Goal: Information Seeking & Learning: Learn about a topic

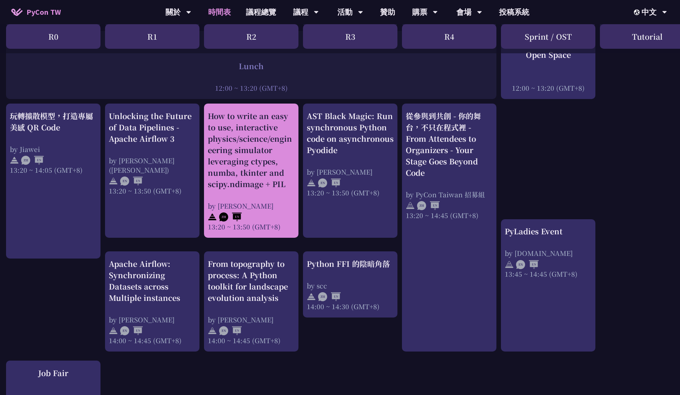
scroll to position [593, 2]
click at [262, 178] on div "How to write an easy to use, interactive physics/science/engineering simulator …" at bounding box center [251, 150] width 87 height 79
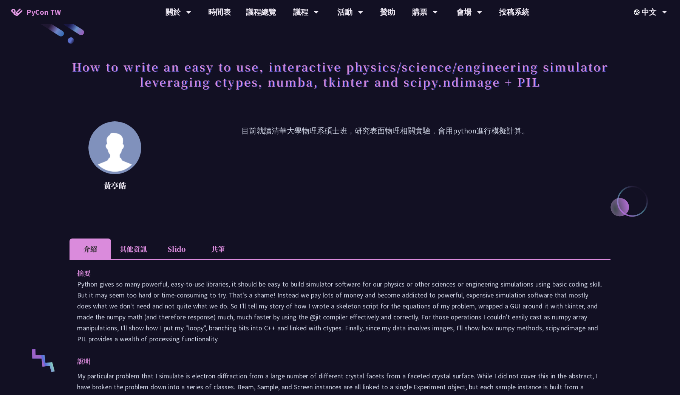
scroll to position [21, 0]
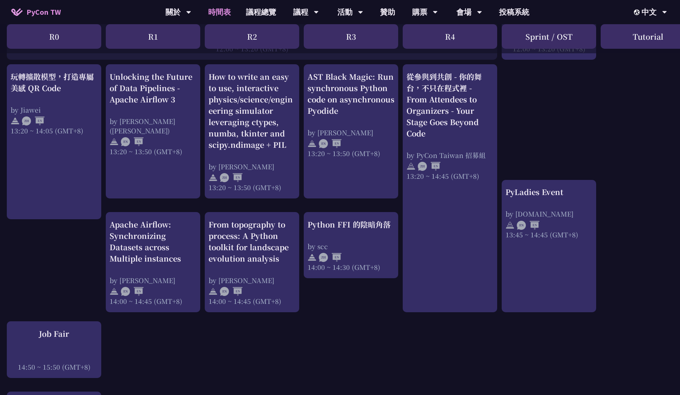
scroll to position [632, 1]
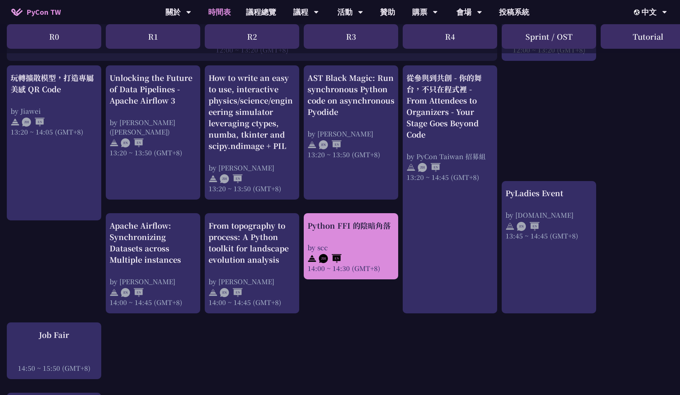
click at [369, 243] on div "by scc" at bounding box center [350, 247] width 87 height 9
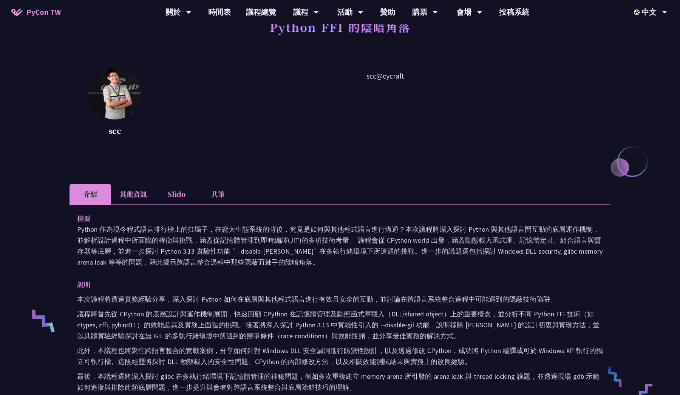
scroll to position [60, 0]
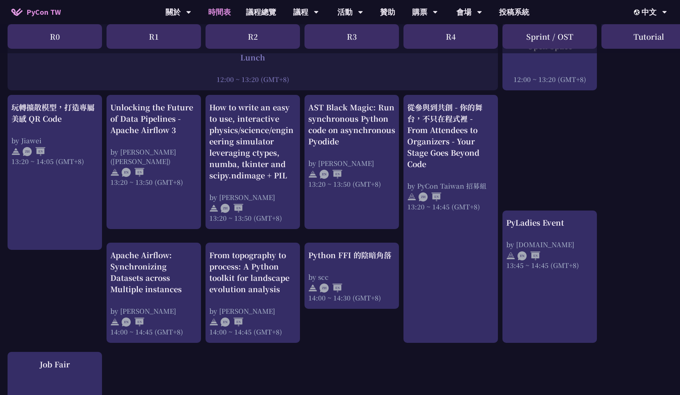
scroll to position [605, 0]
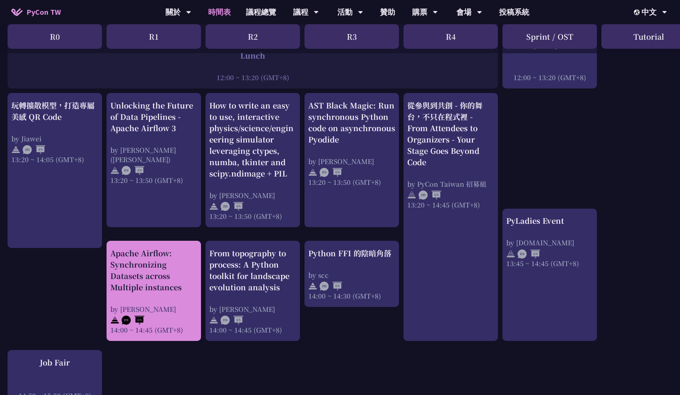
click at [160, 275] on div "Apache Airflow: Synchronizing Datasets across Multiple instances" at bounding box center [153, 269] width 87 height 45
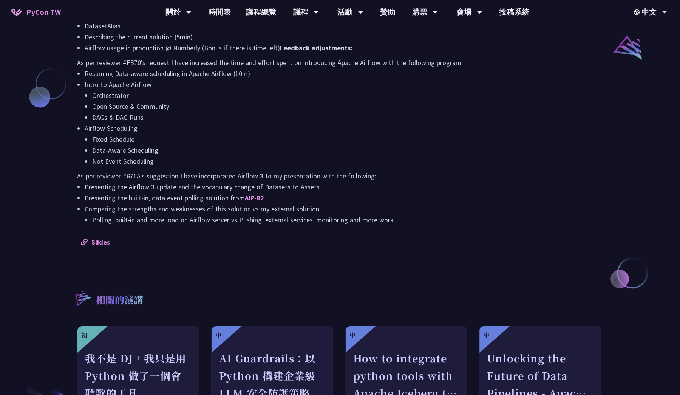
scroll to position [626, 0]
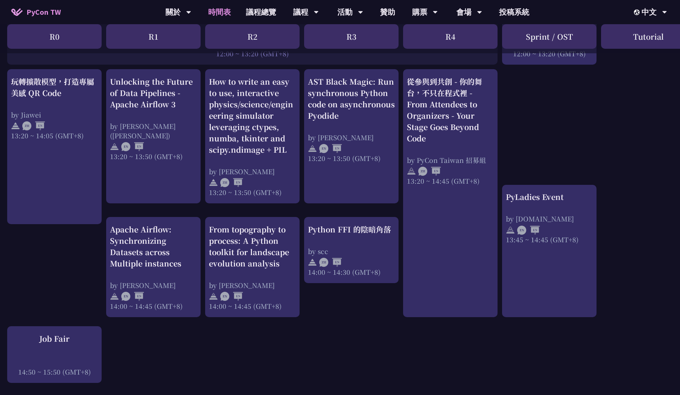
scroll to position [629, 1]
click at [302, 282] on div "An Introduction to the GIL for Python Beginners: Disabling It in Python 3.13 an…" at bounding box center [400, 133] width 802 height 1216
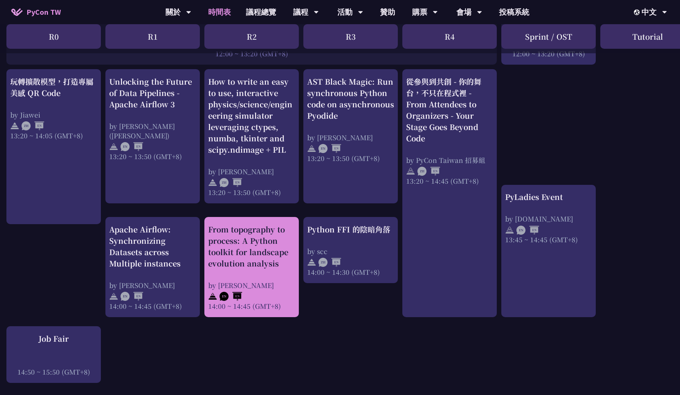
click at [244, 269] on div "From topography to process: A Python toolkit for landscape evolution analysis b…" at bounding box center [251, 267] width 87 height 87
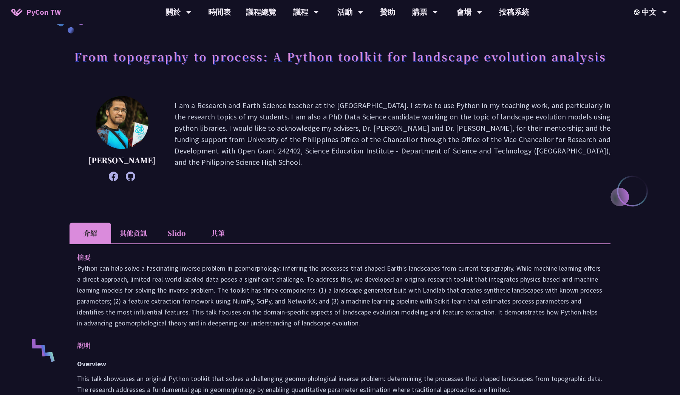
scroll to position [34, 0]
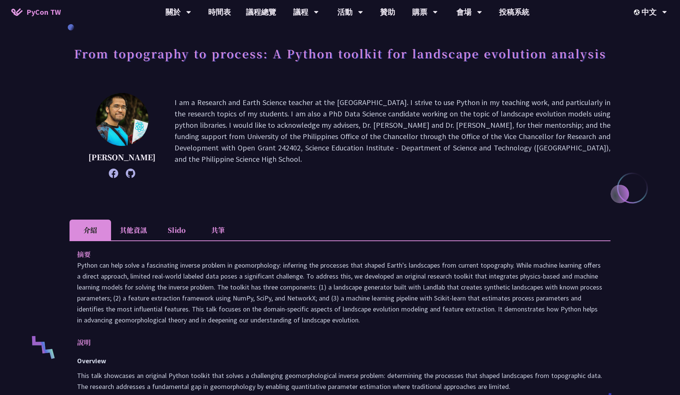
click at [129, 240] on li "其他資訊" at bounding box center [133, 229] width 45 height 21
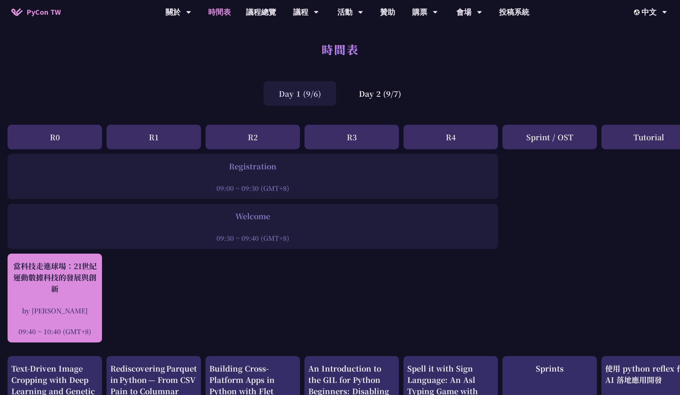
click at [76, 277] on div "當科技走進球場：21世紀運動數據科技的發展與創新" at bounding box center [54, 277] width 87 height 34
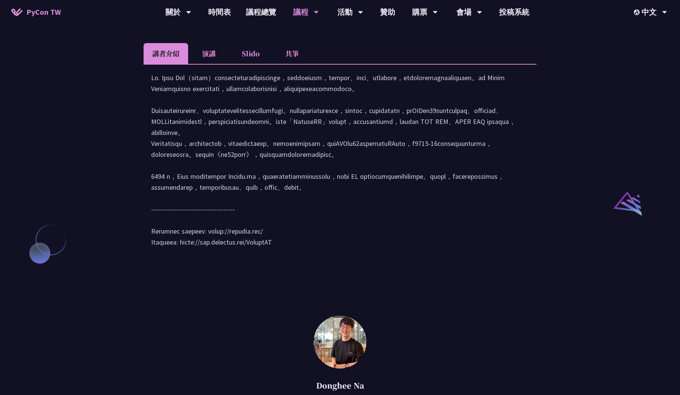
scroll to position [726, 0]
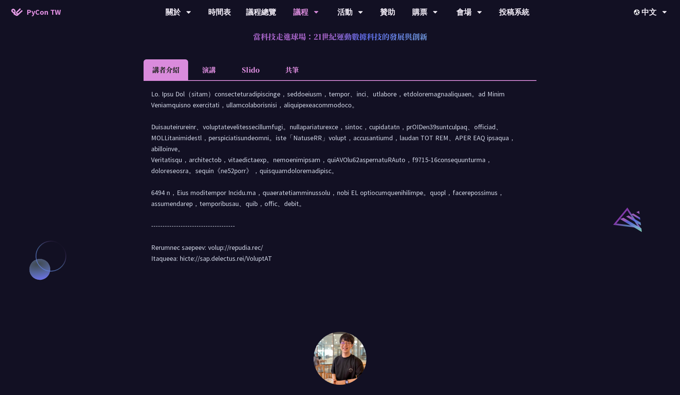
click at [294, 78] on li "共筆" at bounding box center [292, 69] width 42 height 21
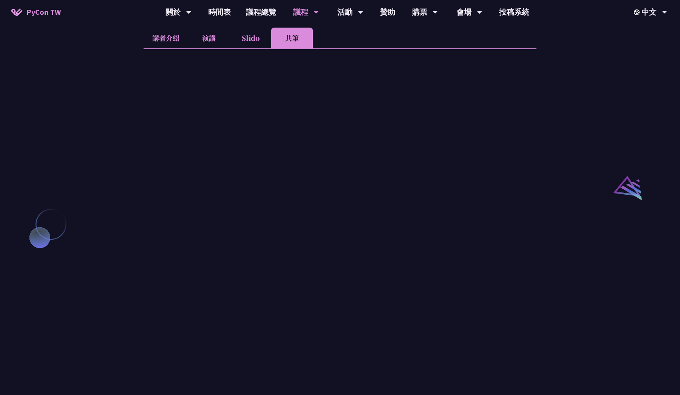
scroll to position [723, 0]
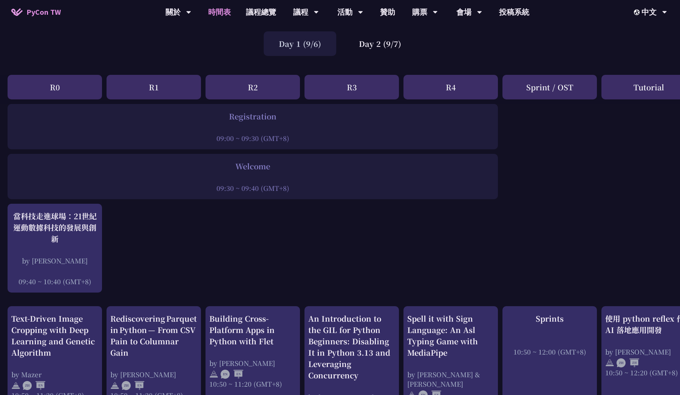
scroll to position [110, 0]
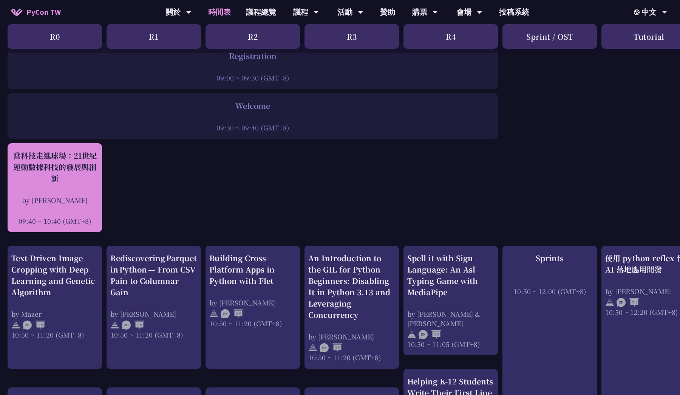
click at [91, 222] on div "09:40 ~ 10:40 (GMT+8)" at bounding box center [54, 220] width 87 height 9
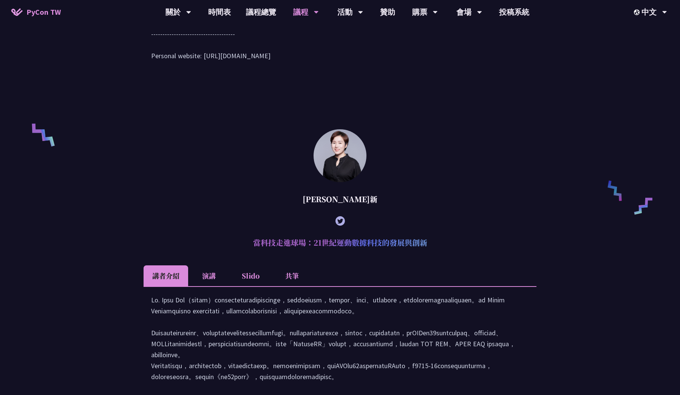
scroll to position [624, 0]
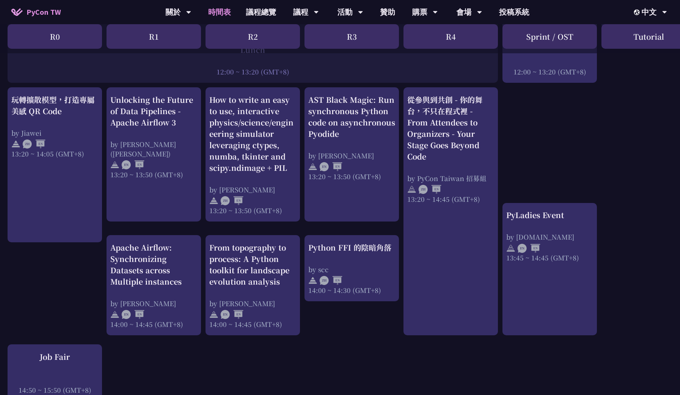
scroll to position [609, 0]
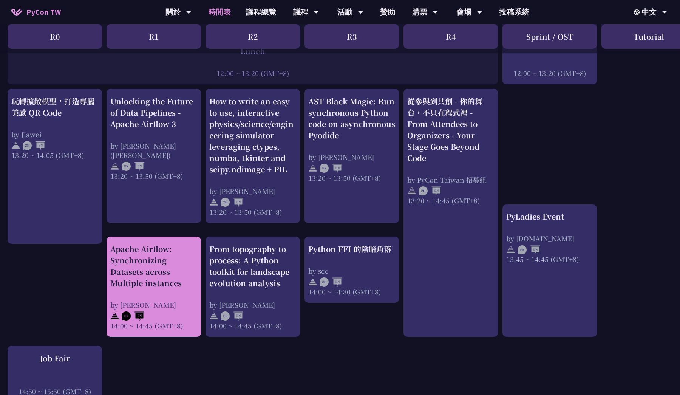
click at [155, 267] on div "Apache Airflow: Synchronizing Datasets across Multiple instances" at bounding box center [153, 265] width 87 height 45
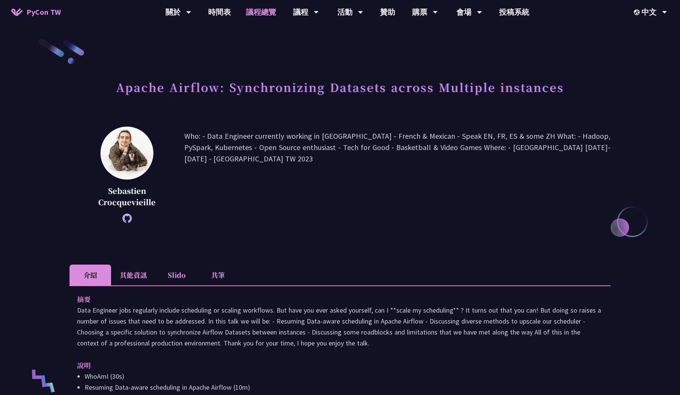
click at [267, 14] on link "議程總覽" at bounding box center [260, 12] width 45 height 24
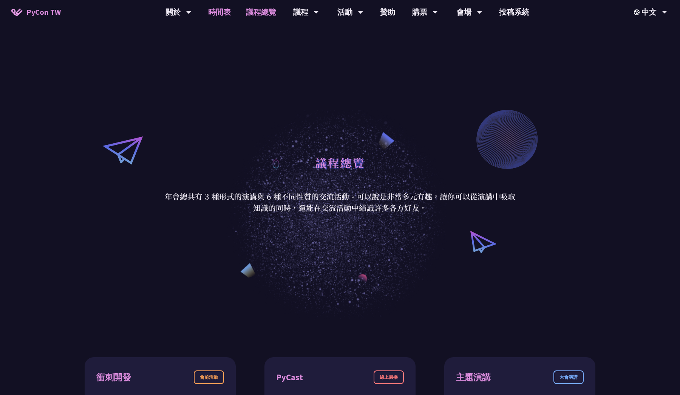
click at [229, 17] on link "時間表" at bounding box center [220, 12] width 38 height 24
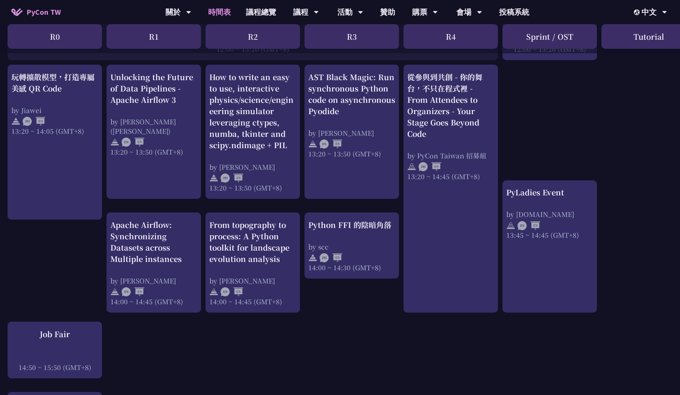
scroll to position [634, 0]
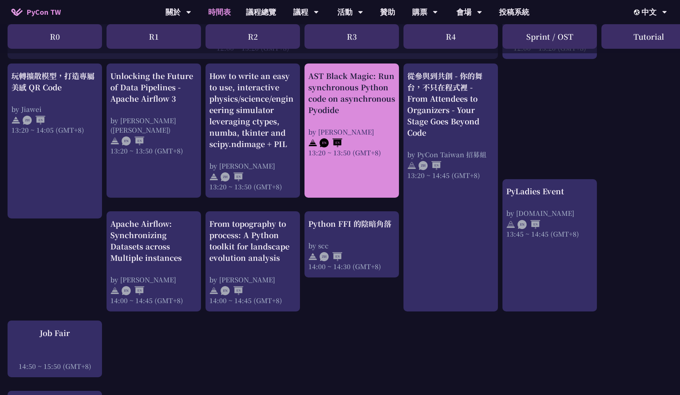
click at [355, 110] on div "AST Black Magic: Run synchronous Python code on asynchronous Pyodide" at bounding box center [351, 92] width 87 height 45
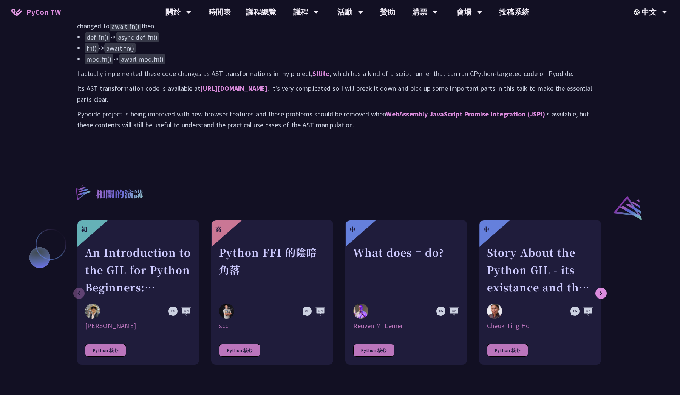
scroll to position [467, 0]
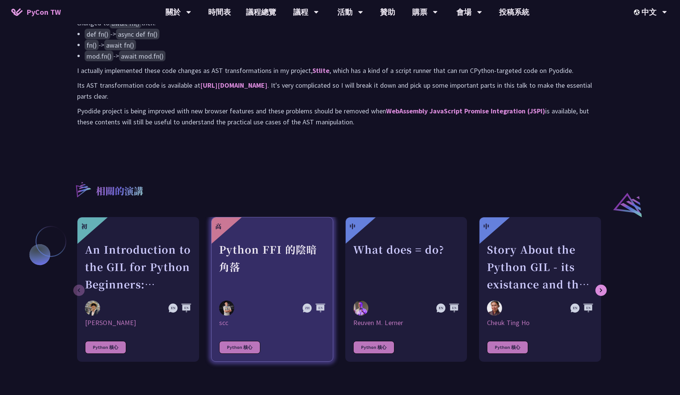
click at [283, 286] on div "Python FFI 的陰暗角落" at bounding box center [272, 267] width 106 height 52
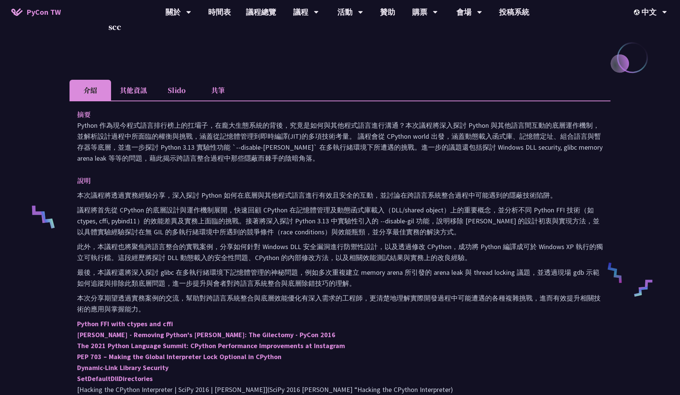
scroll to position [164, 0]
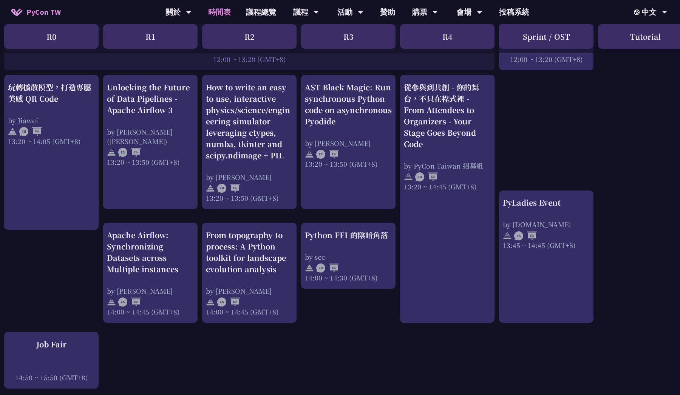
scroll to position [623, 0]
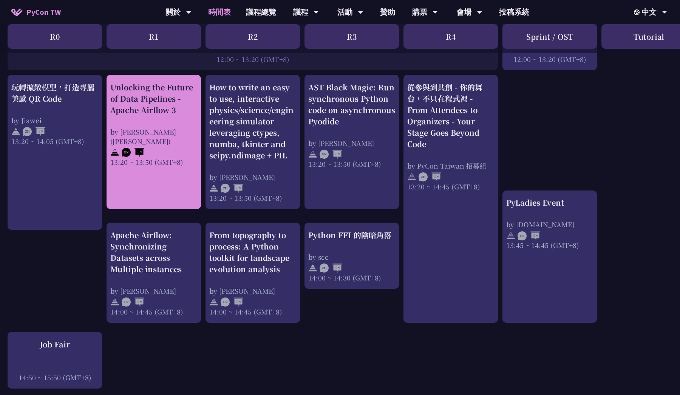
click at [137, 160] on link "Unlocking the Future of Data Pipelines - Apache Airflow 3 by [PERSON_NAME] ([PE…" at bounding box center [153, 142] width 87 height 121
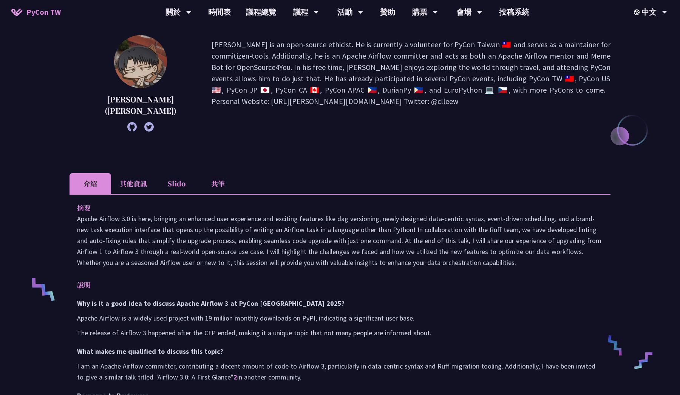
scroll to position [92, 0]
click at [135, 186] on li "其他資訊" at bounding box center [133, 183] width 45 height 21
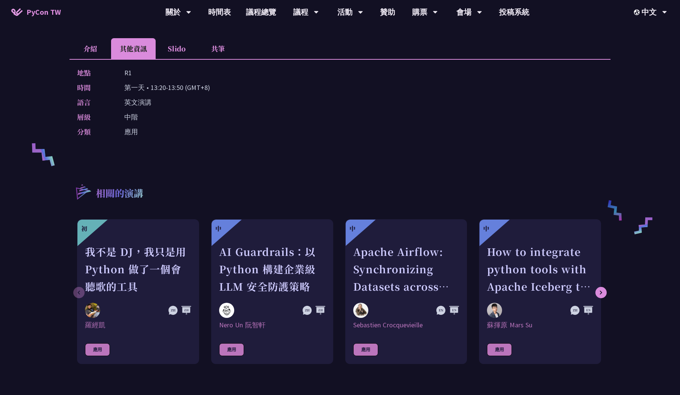
scroll to position [241, 0]
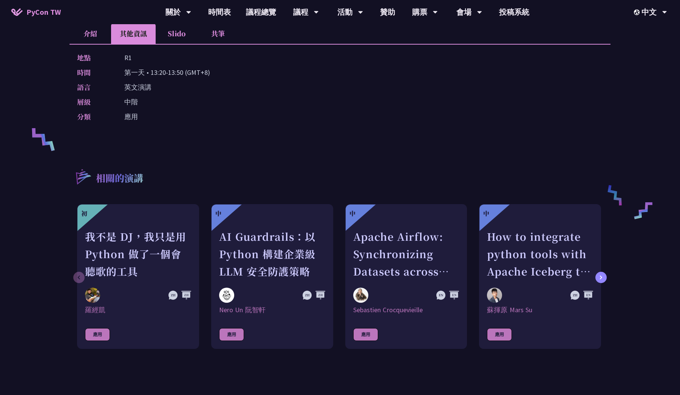
click at [604, 279] on div at bounding box center [600, 277] width 11 height 11
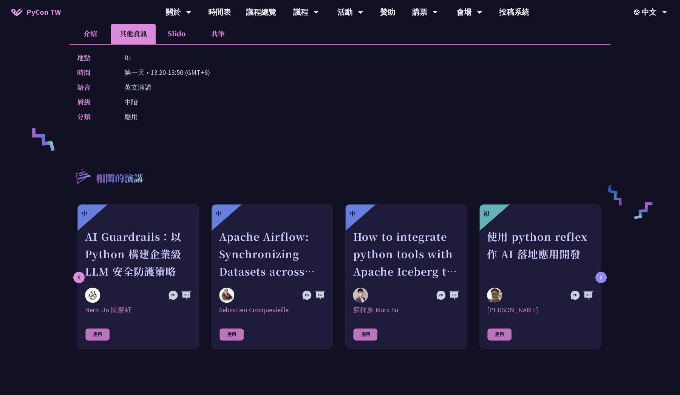
click at [604, 279] on div at bounding box center [600, 277] width 11 height 11
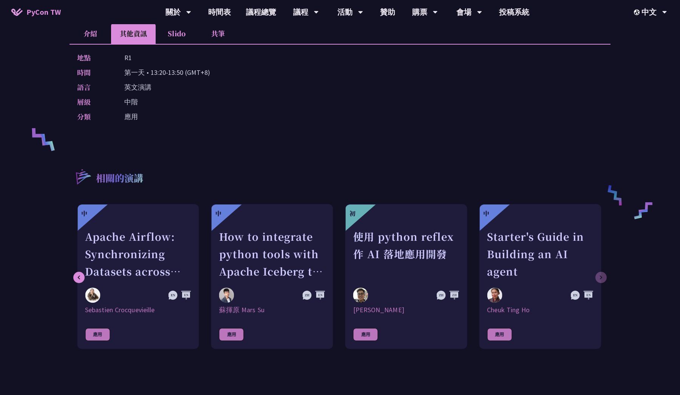
click at [602, 280] on div "初 我不是 DJ，我只是用 Python 做了一個會聽歌的工具 羅經凱 應用 中 AI Guardrails：以 Python 構建企業級 LLM 安全防護策…" at bounding box center [340, 280] width 541 height 152
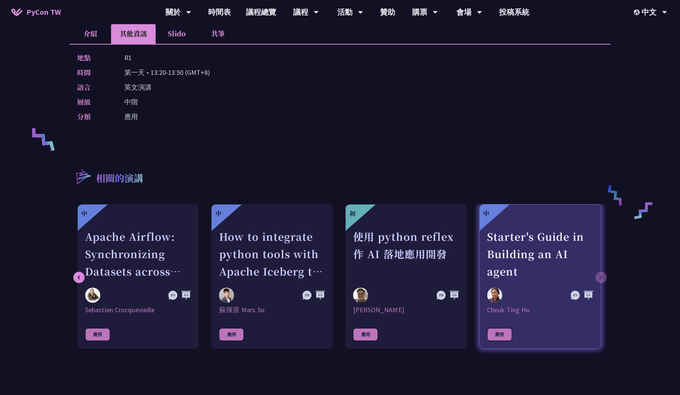
click at [524, 288] on div at bounding box center [524, 294] width 74 height 15
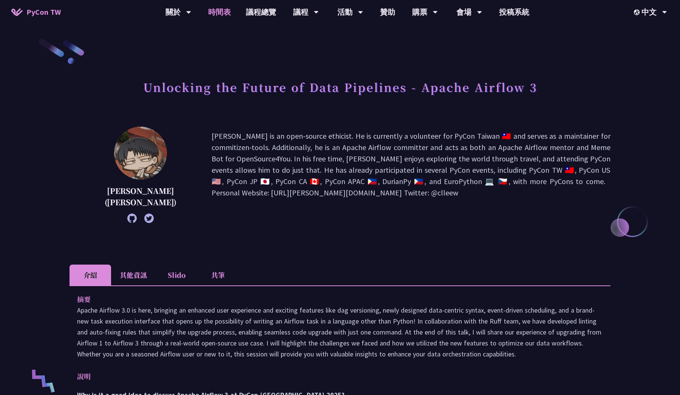
click at [222, 15] on link "時間表" at bounding box center [220, 12] width 38 height 24
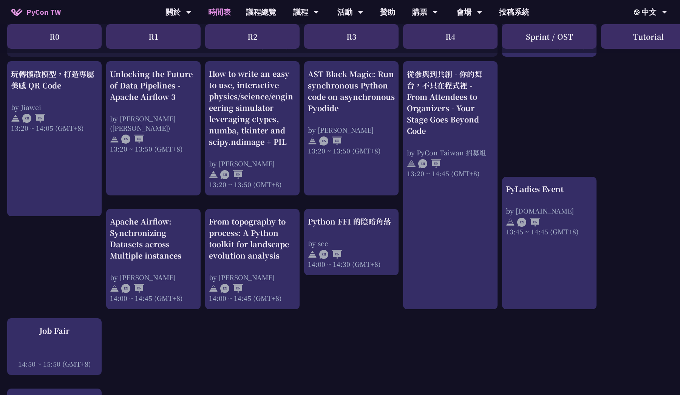
scroll to position [637, 0]
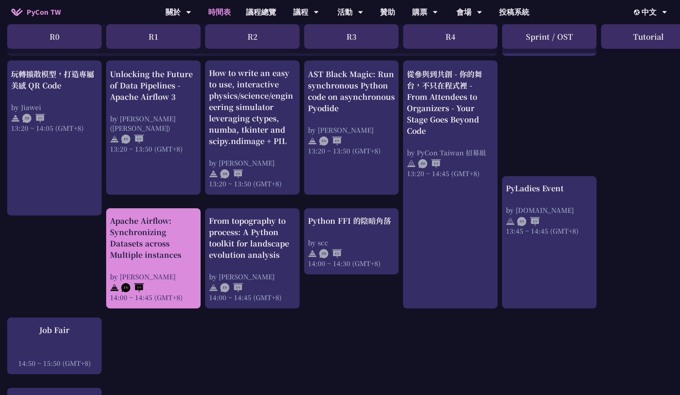
click at [136, 275] on div "by [PERSON_NAME]" at bounding box center [153, 276] width 87 height 9
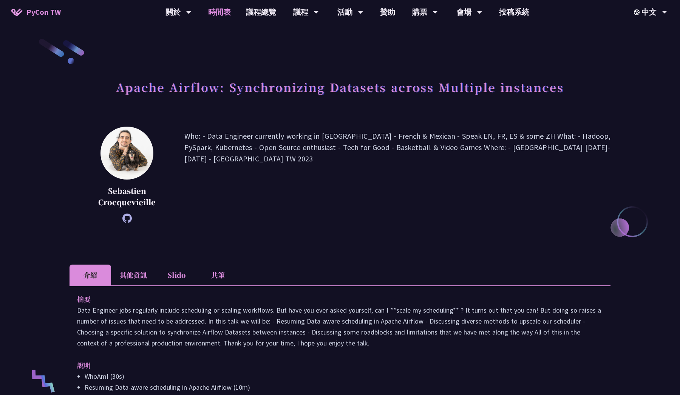
scroll to position [637, 0]
